Goal: Register for event/course

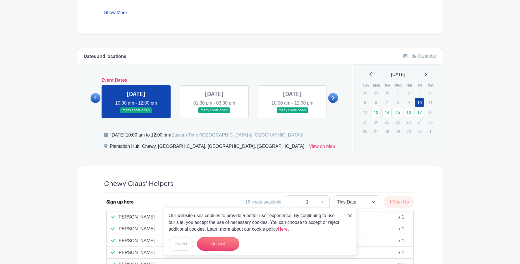
scroll to position [313, 0]
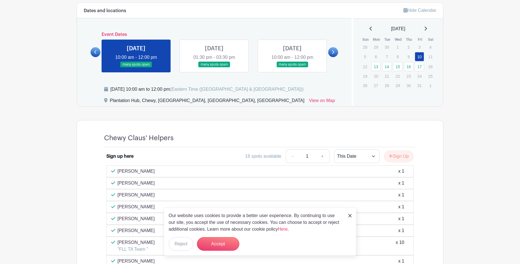
click at [350, 216] on img at bounding box center [349, 215] width 3 height 3
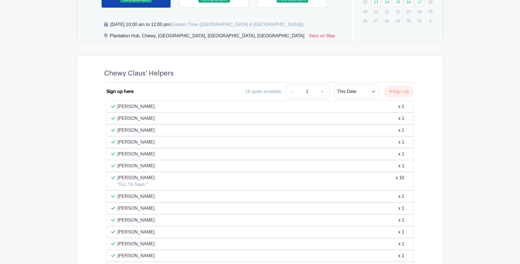
scroll to position [388, 0]
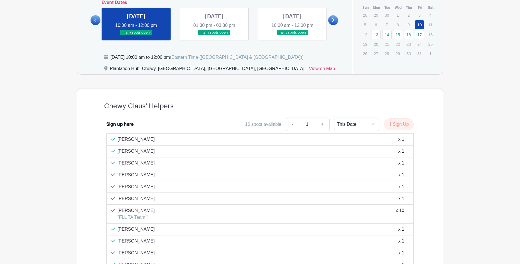
scroll to position [218, 0]
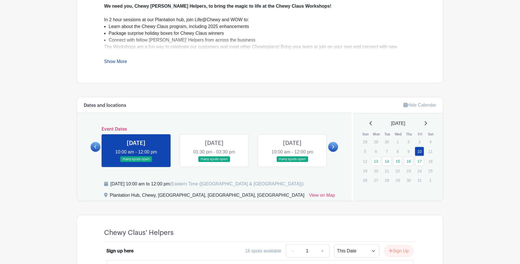
click at [214, 162] on link at bounding box center [214, 162] width 0 height 0
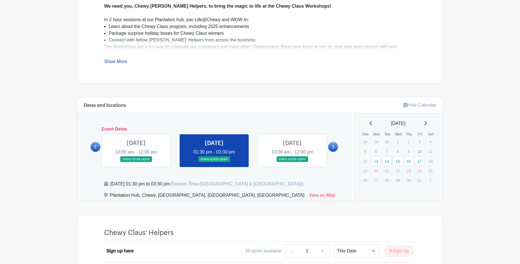
click at [292, 162] on link at bounding box center [292, 162] width 0 height 0
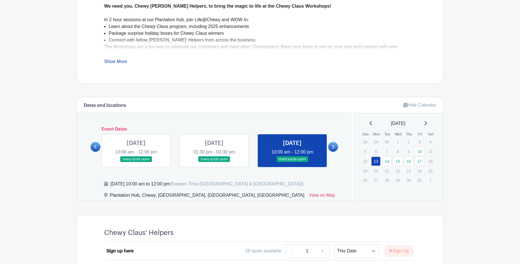
click at [334, 148] on icon at bounding box center [333, 147] width 3 height 4
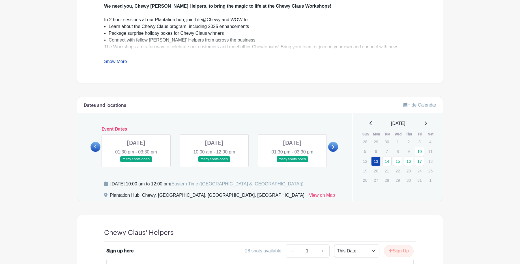
click at [96, 145] on icon at bounding box center [95, 147] width 2 height 4
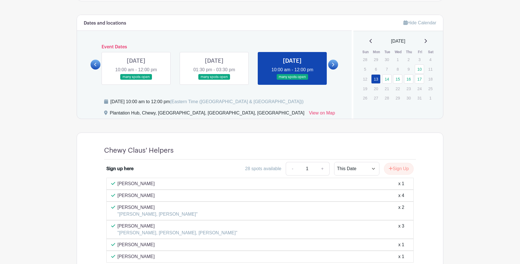
scroll to position [301, 0]
click at [336, 66] on link at bounding box center [333, 65] width 10 height 10
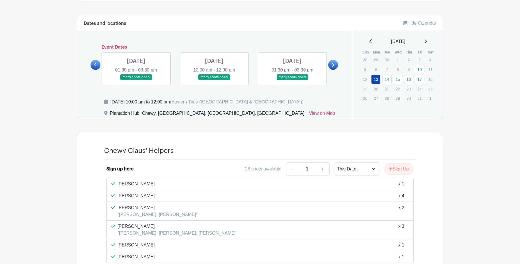
click at [136, 80] on link at bounding box center [136, 80] width 0 height 0
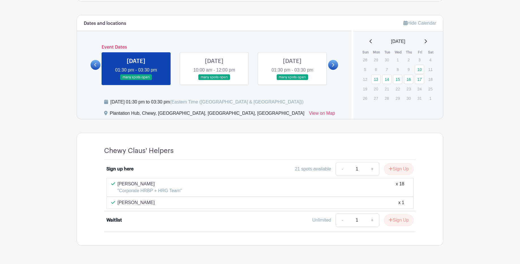
click at [214, 80] on link at bounding box center [214, 80] width 0 height 0
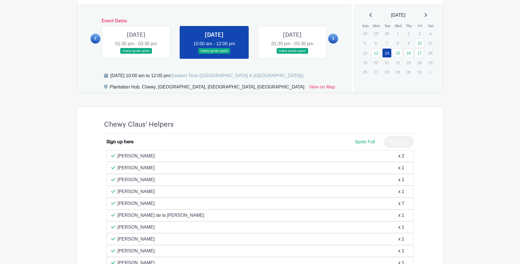
scroll to position [295, 0]
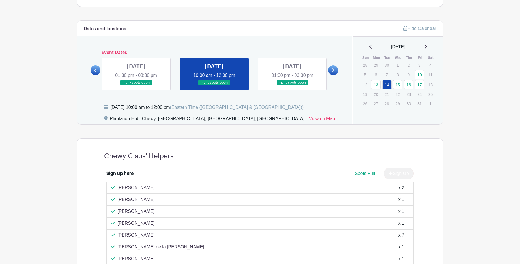
click at [292, 86] on link at bounding box center [292, 86] width 0 height 0
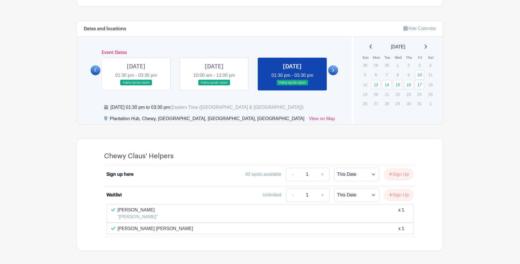
click at [337, 71] on link at bounding box center [333, 70] width 10 height 10
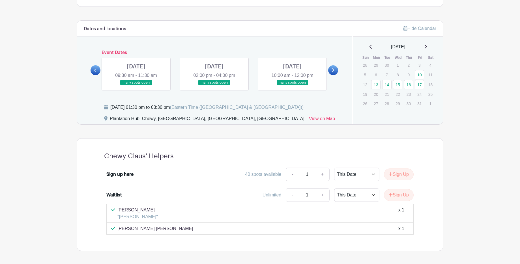
click at [136, 86] on link at bounding box center [136, 86] width 0 height 0
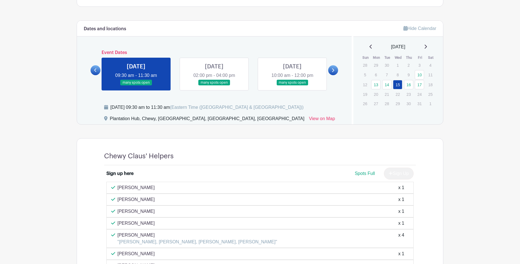
click at [136, 86] on link at bounding box center [136, 86] width 0 height 0
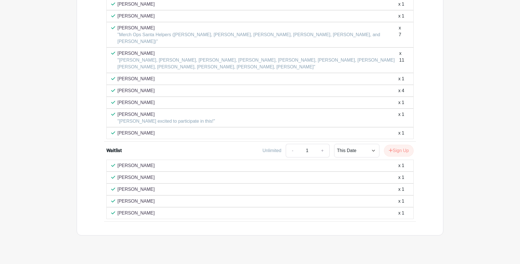
scroll to position [299, 0]
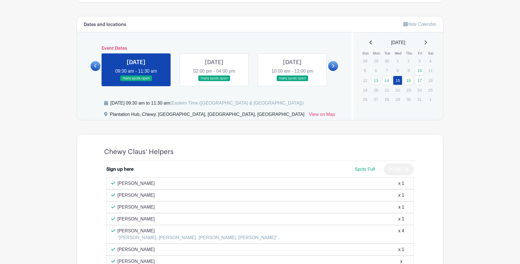
click at [214, 82] on link at bounding box center [214, 82] width 0 height 0
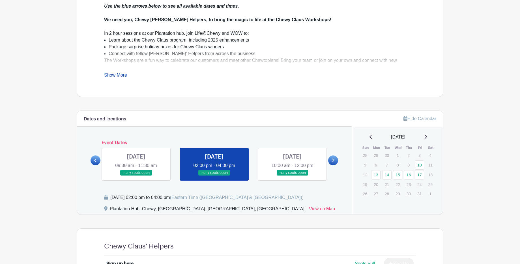
scroll to position [213, 0]
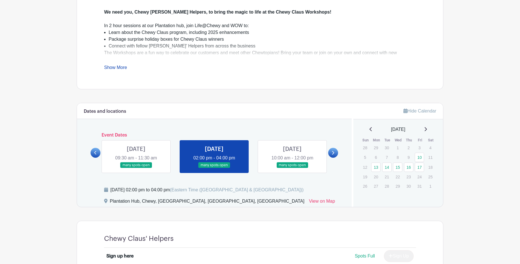
click at [292, 168] on link at bounding box center [292, 168] width 0 height 0
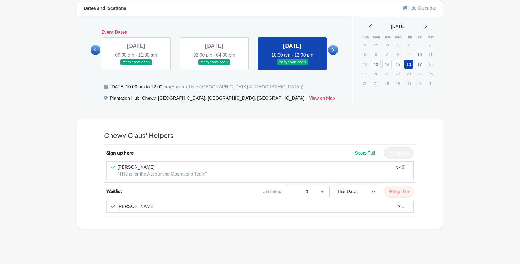
scroll to position [316, 0]
click at [333, 51] on icon at bounding box center [333, 50] width 2 height 4
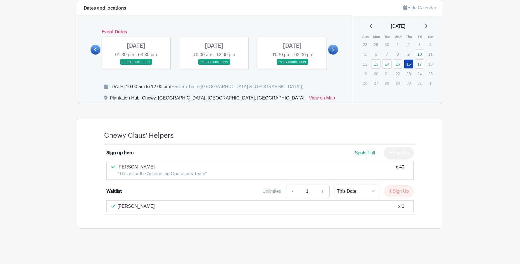
click at [136, 65] on link at bounding box center [136, 65] width 0 height 0
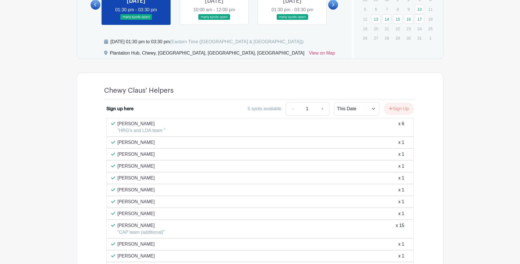
scroll to position [359, 0]
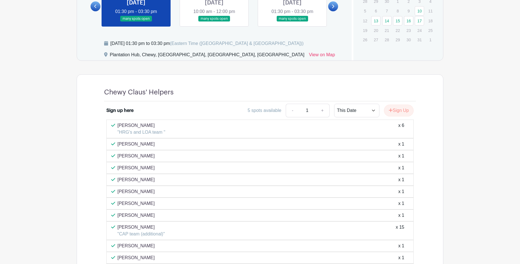
click at [214, 22] on link at bounding box center [214, 22] width 0 height 0
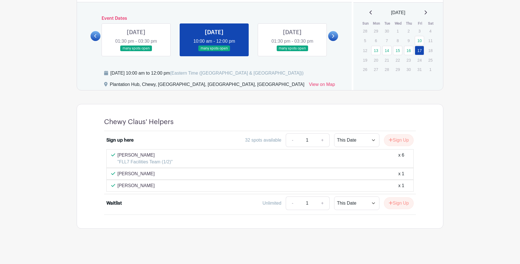
scroll to position [329, 0]
click at [292, 52] on link at bounding box center [292, 52] width 0 height 0
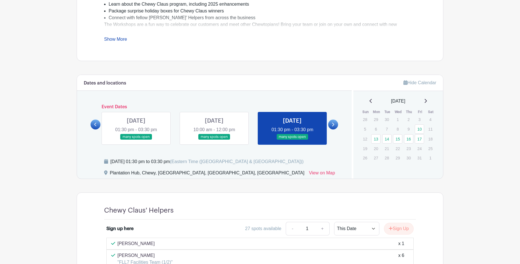
scroll to position [236, 0]
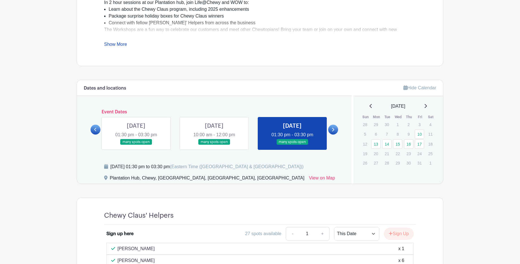
click at [335, 131] on link at bounding box center [333, 130] width 10 height 10
click at [214, 145] on link at bounding box center [214, 145] width 0 height 0
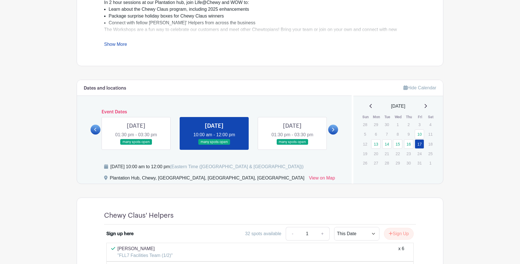
click at [292, 145] on link at bounding box center [292, 145] width 0 height 0
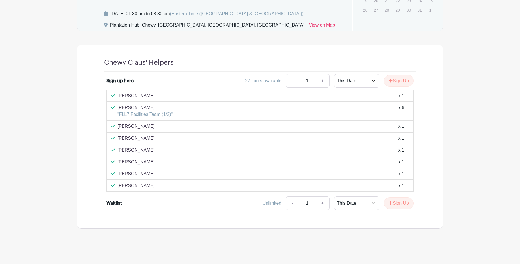
scroll to position [229, 0]
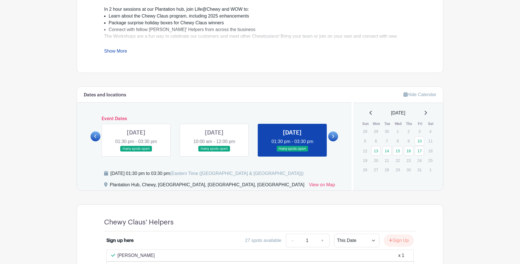
click at [214, 152] on link at bounding box center [214, 152] width 0 height 0
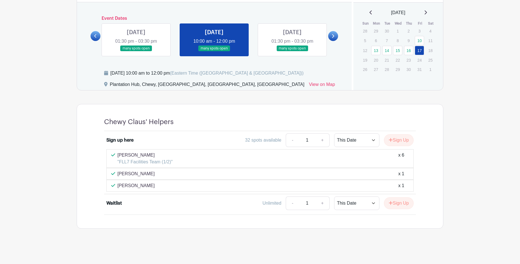
scroll to position [329, 0]
